Goal: Task Accomplishment & Management: Complete application form

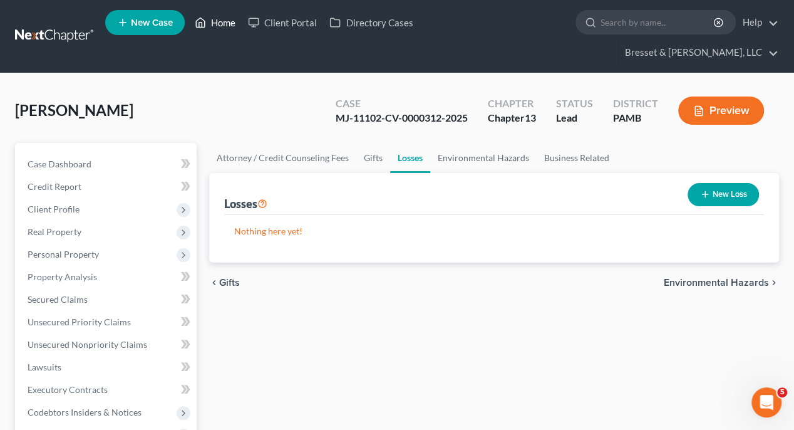
click at [210, 23] on link "Home" at bounding box center [214, 22] width 53 height 23
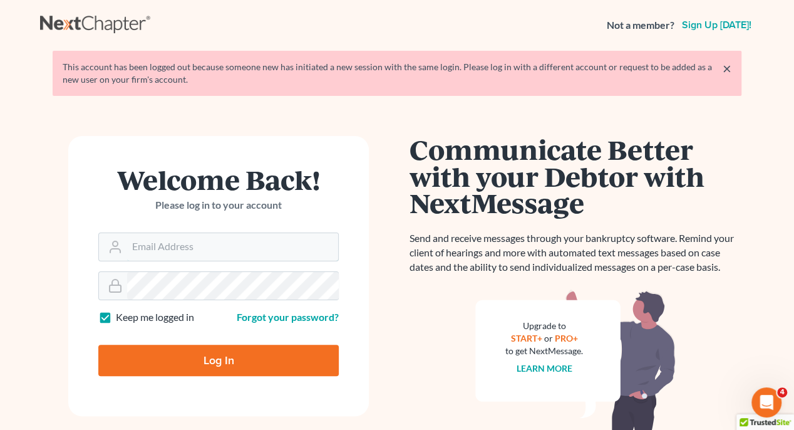
type input "[EMAIL_ADDRESS][DOMAIN_NAME]"
click at [220, 356] on input "Log In" at bounding box center [218, 359] width 240 height 31
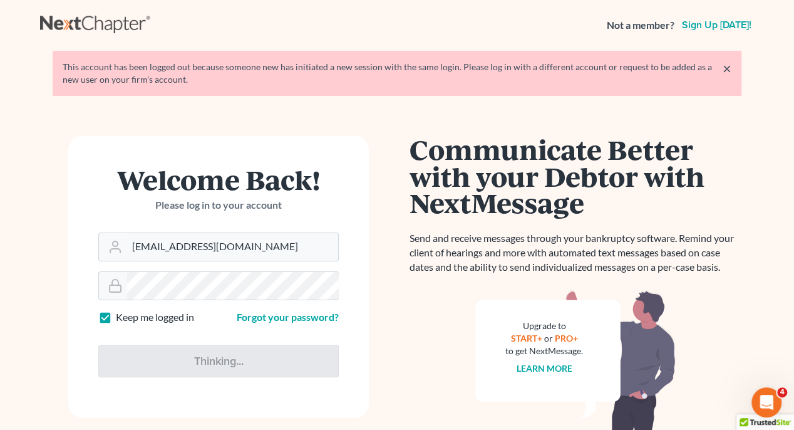
type input "Thinking..."
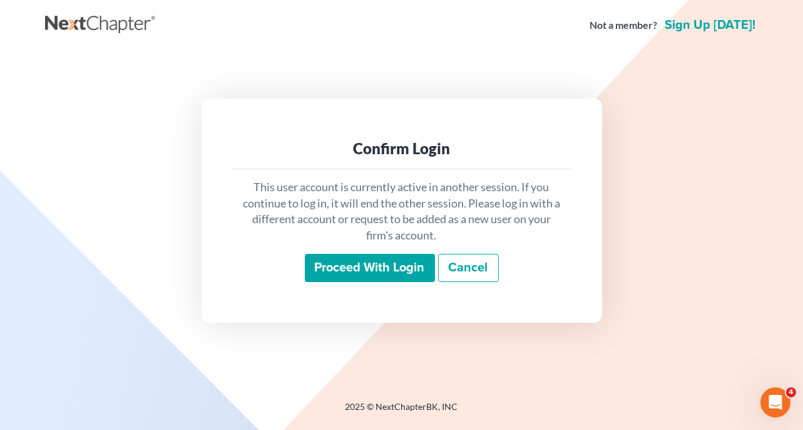
click at [364, 272] on input "Proceed with login" at bounding box center [370, 268] width 130 height 29
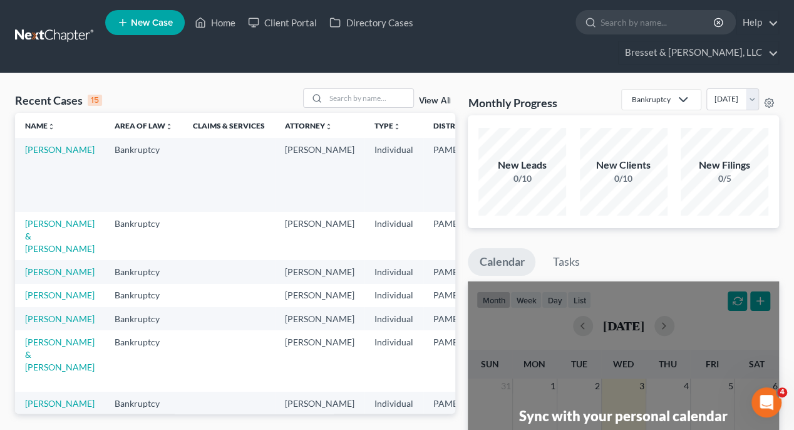
scroll to position [63, 0]
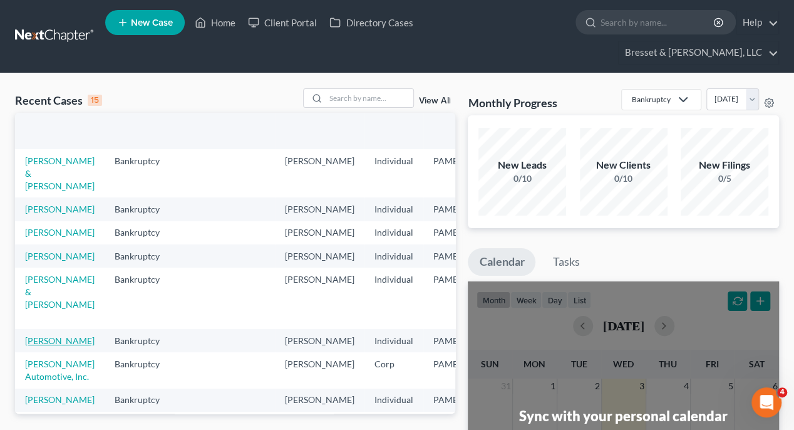
click at [40, 346] on link "[PERSON_NAME]" at bounding box center [60, 340] width 70 height 11
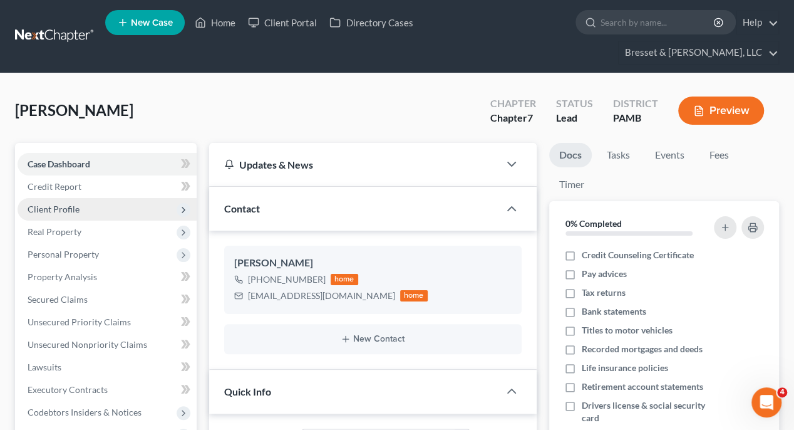
click at [60, 204] on span "Client Profile" at bounding box center [54, 209] width 52 height 11
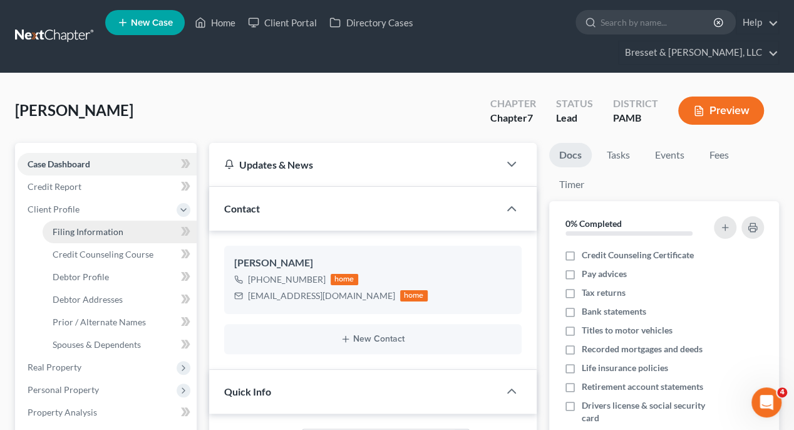
click at [69, 226] on span "Filing Information" at bounding box center [88, 231] width 71 height 11
select select "1"
select select "0"
select select "39"
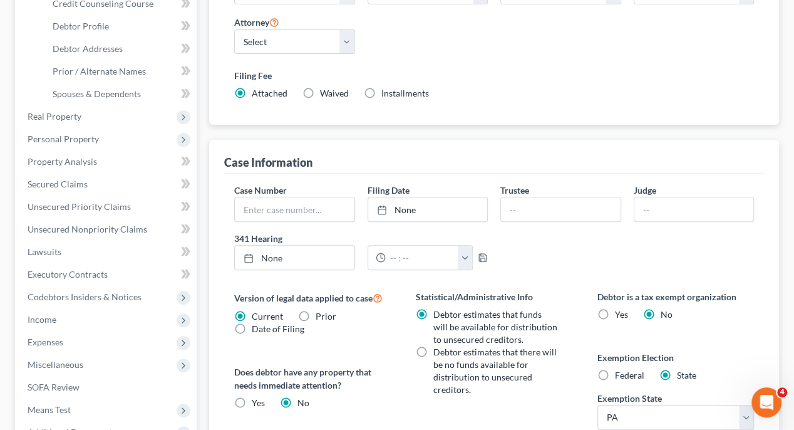
scroll to position [438, 0]
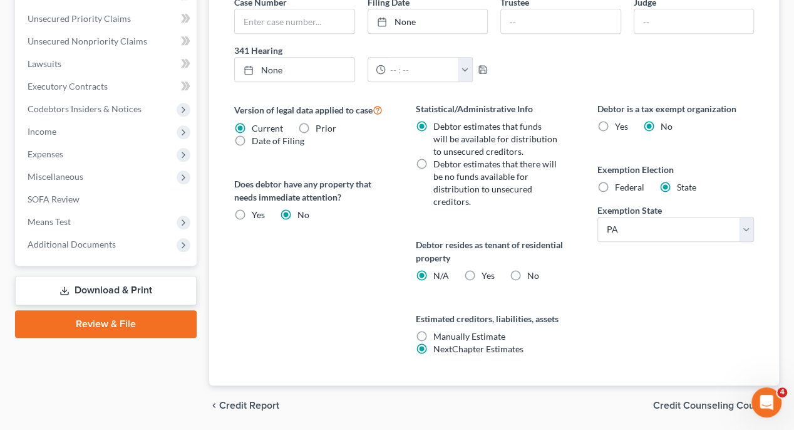
click at [615, 181] on label "Federal" at bounding box center [629, 187] width 29 height 13
click at [620, 181] on input "Federal" at bounding box center [624, 185] width 8 height 8
radio input "true"
radio input "false"
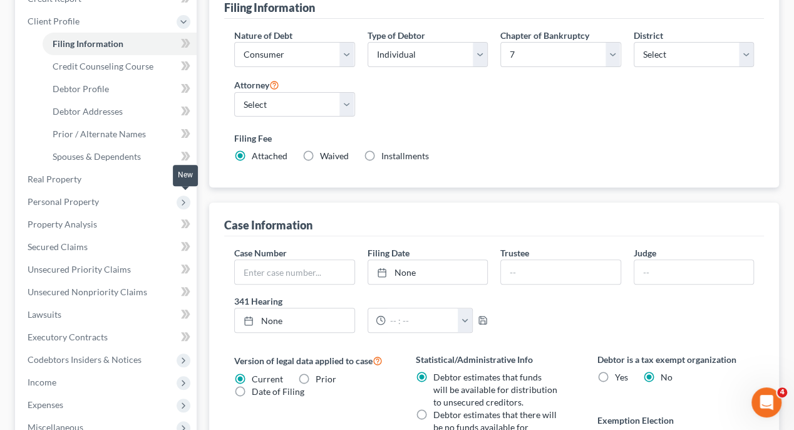
scroll to position [63, 0]
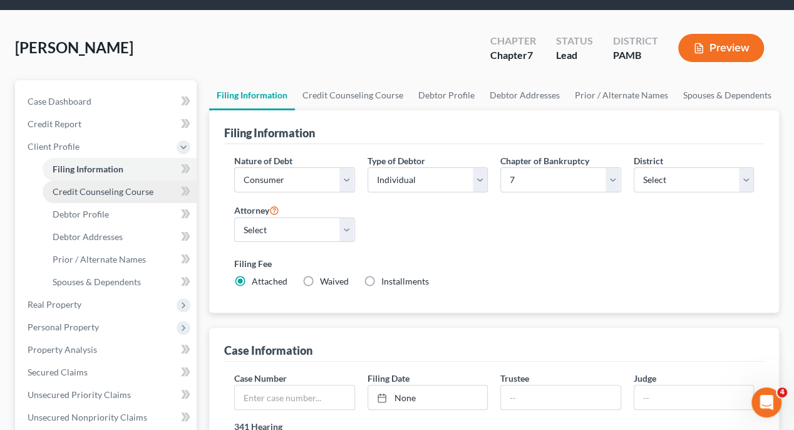
click at [100, 186] on span "Credit Counseling Course" at bounding box center [103, 191] width 101 height 11
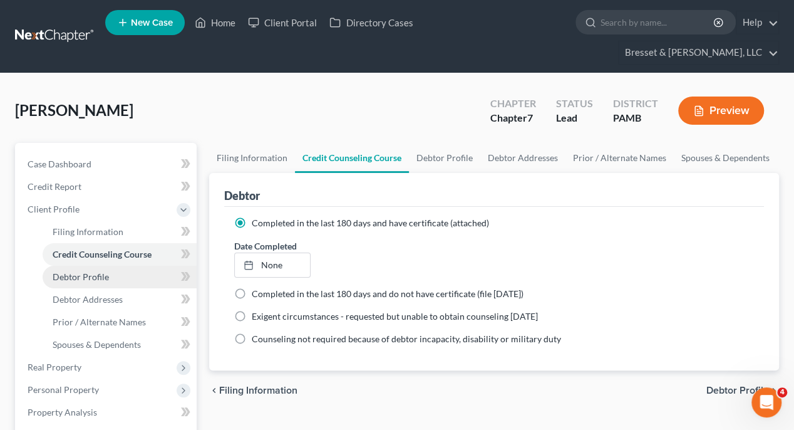
click at [88, 271] on span "Debtor Profile" at bounding box center [81, 276] width 56 height 11
select select "0"
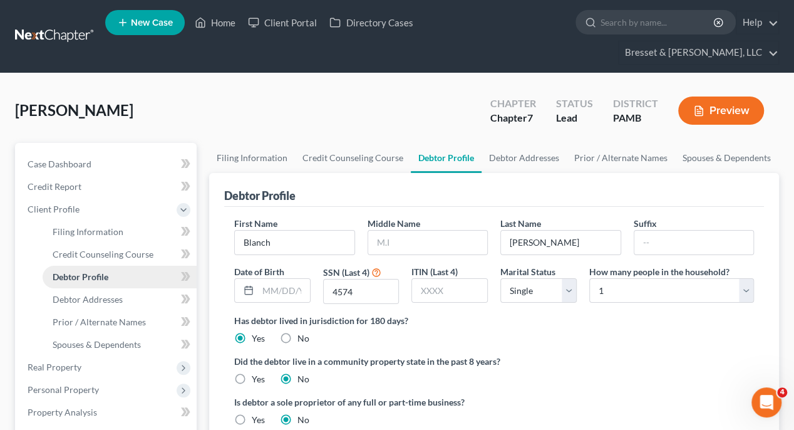
radio input "true"
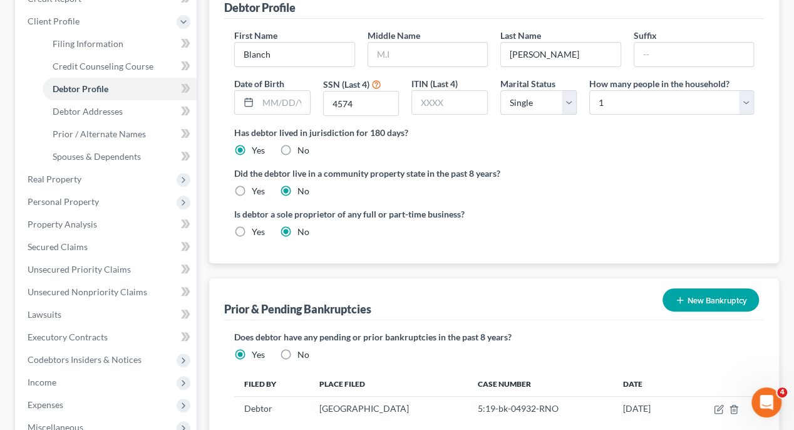
scroll to position [250, 0]
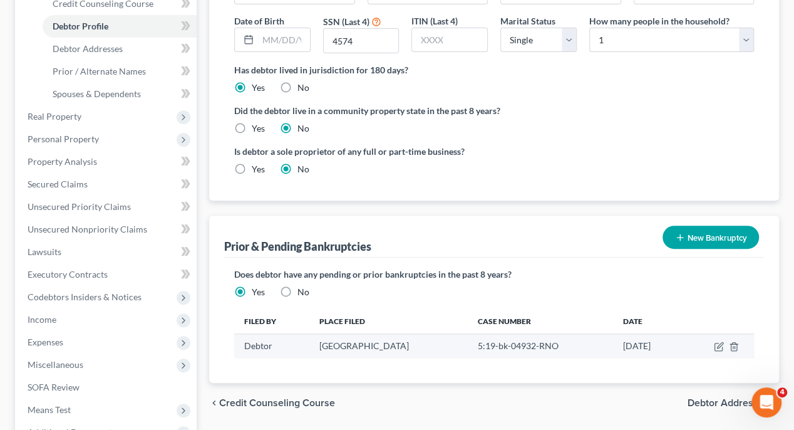
click at [388, 334] on td "[GEOGRAPHIC_DATA]" at bounding box center [388, 346] width 158 height 24
click at [377, 334] on td "[GEOGRAPHIC_DATA]" at bounding box center [388, 346] width 158 height 24
click at [719, 341] on icon "button" at bounding box center [719, 346] width 10 height 10
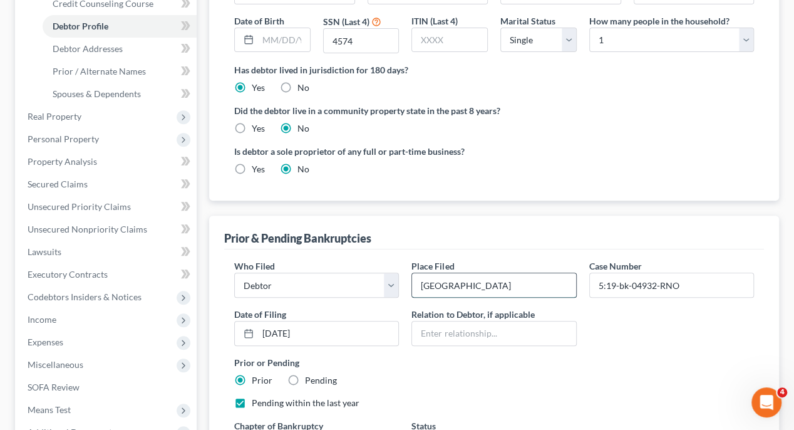
click at [505, 273] on input "[GEOGRAPHIC_DATA]" at bounding box center [493, 285] width 163 height 24
type input "W"
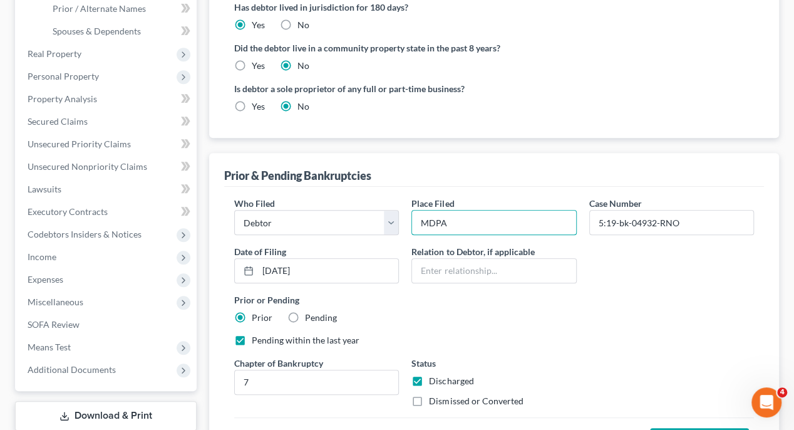
type input "MDPA"
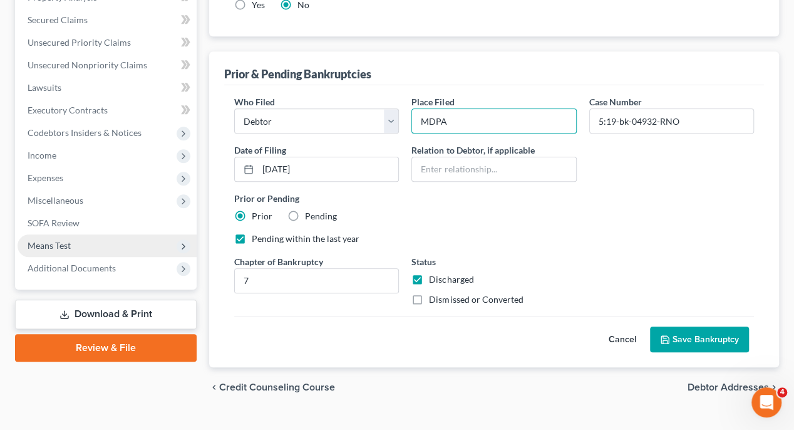
scroll to position [164, 0]
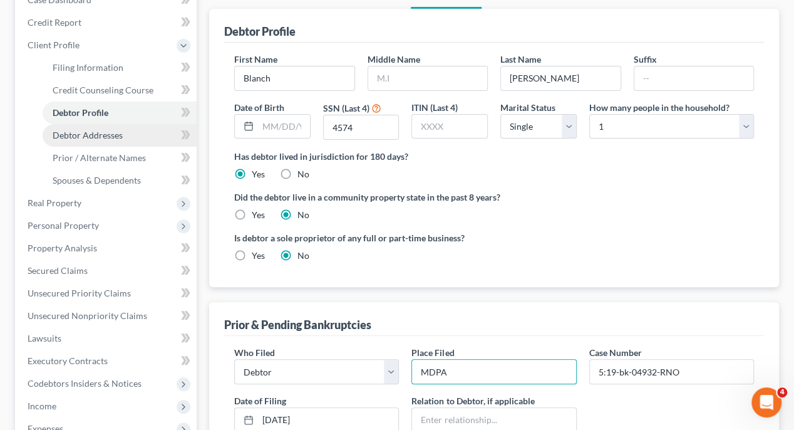
click at [90, 130] on span "Debtor Addresses" at bounding box center [88, 135] width 70 height 11
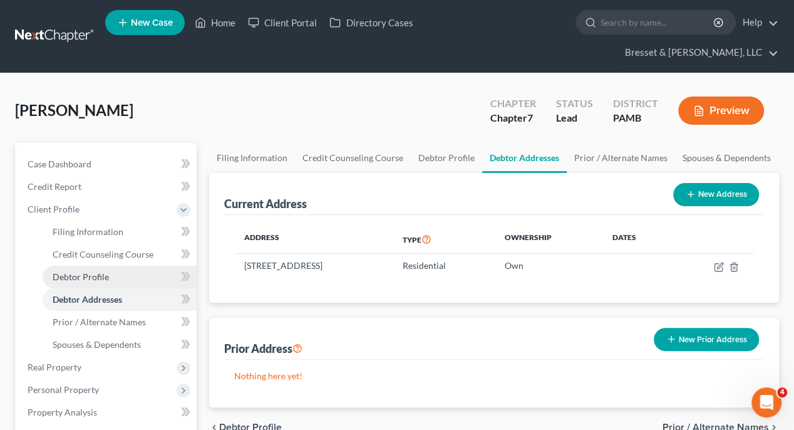
scroll to position [63, 0]
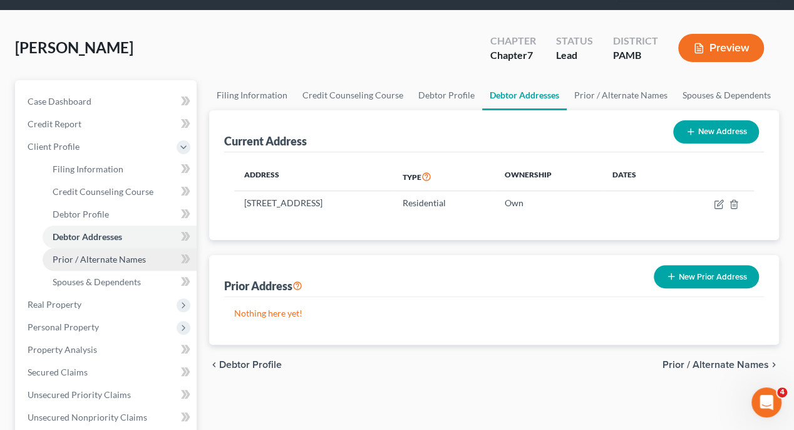
click at [99, 254] on span "Prior / Alternate Names" at bounding box center [99, 259] width 93 height 11
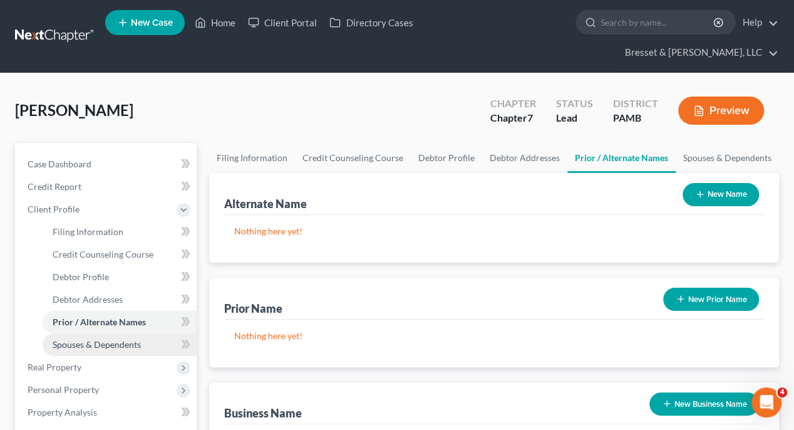
click at [108, 339] on span "Spouses & Dependents" at bounding box center [97, 344] width 88 height 11
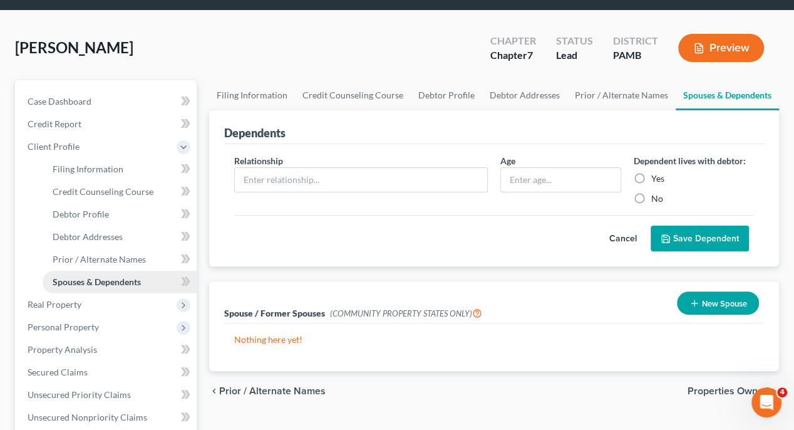
scroll to position [125, 0]
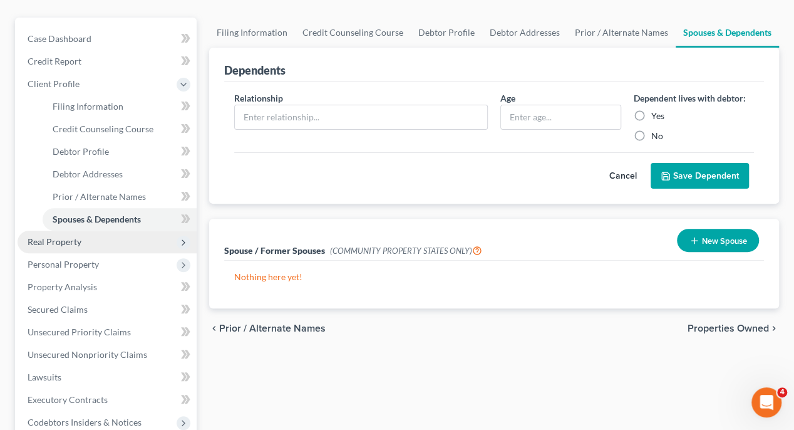
click at [73, 236] on span "Real Property" at bounding box center [55, 241] width 54 height 11
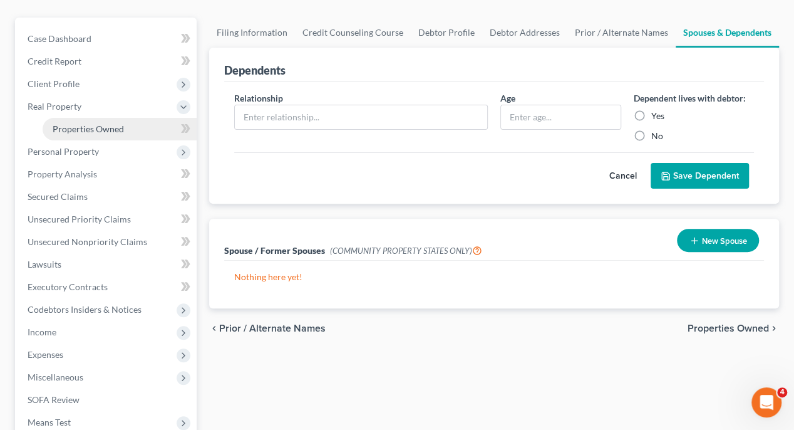
click at [112, 123] on span "Properties Owned" at bounding box center [88, 128] width 71 height 11
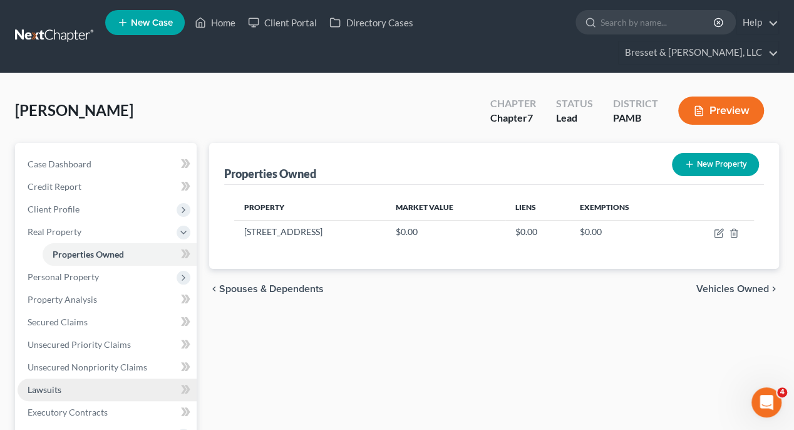
click at [48, 384] on span "Lawsuits" at bounding box center [45, 389] width 34 height 11
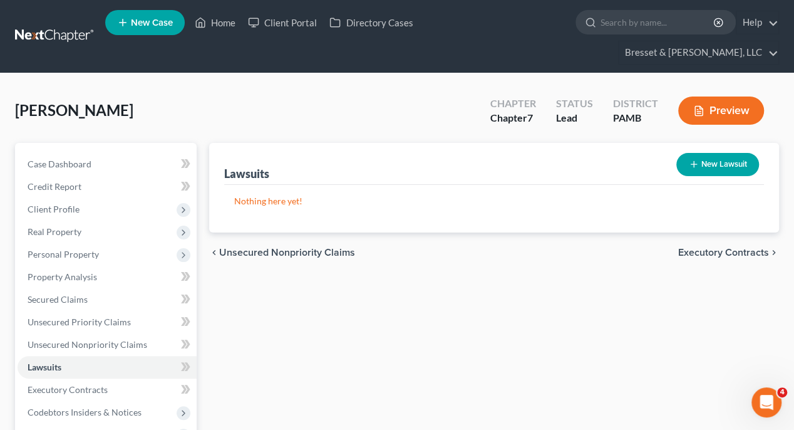
click at [728, 153] on button "New Lawsuit" at bounding box center [717, 164] width 83 height 23
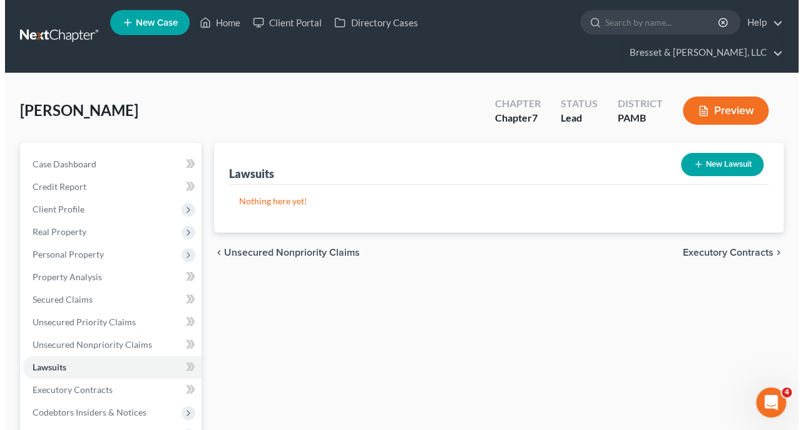
select select "0"
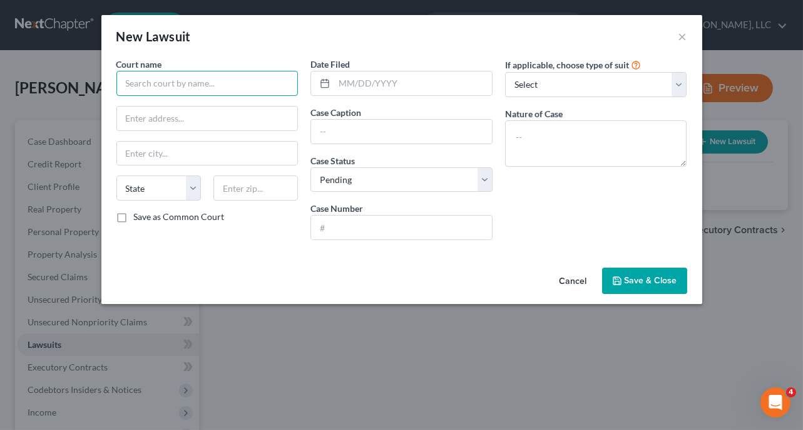
click at [161, 81] on input "text" at bounding box center [207, 83] width 182 height 25
type input "Wayne County Court of Common Pleas"
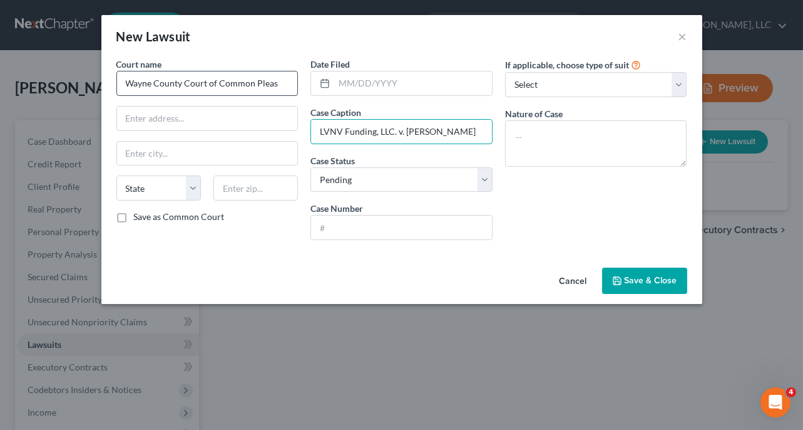
type input "LVNV Funding, LLC. v. [PERSON_NAME]"
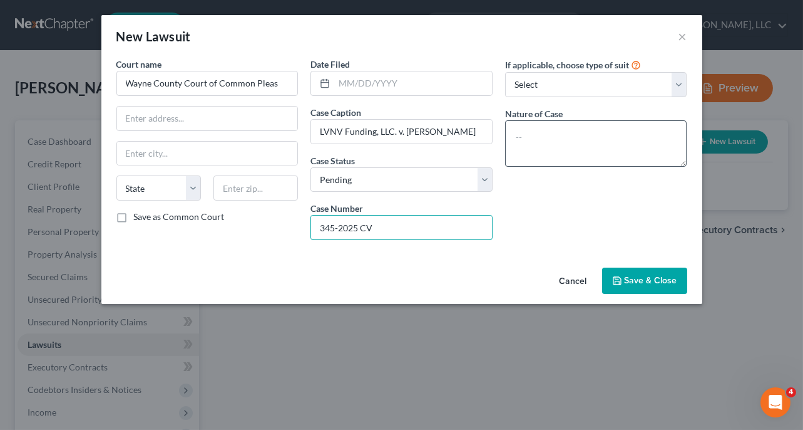
type input "345-2025 CV"
click at [564, 136] on textarea at bounding box center [596, 143] width 182 height 46
type textarea "Collection"
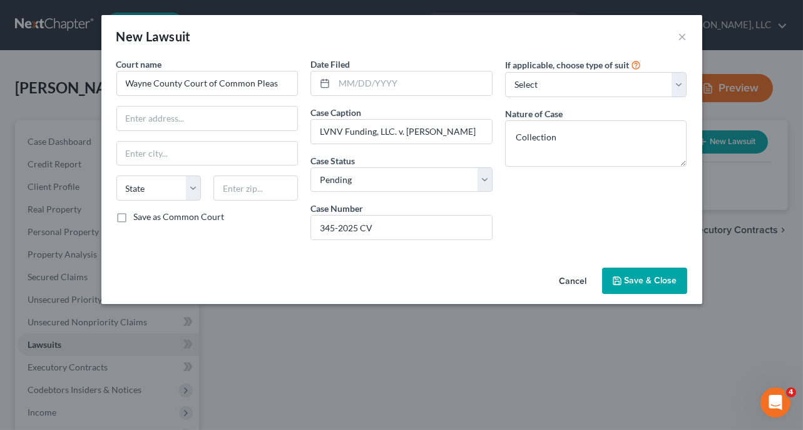
click at [634, 284] on button "Save & Close" at bounding box center [644, 280] width 85 height 26
